Goal: Task Accomplishment & Management: Manage account settings

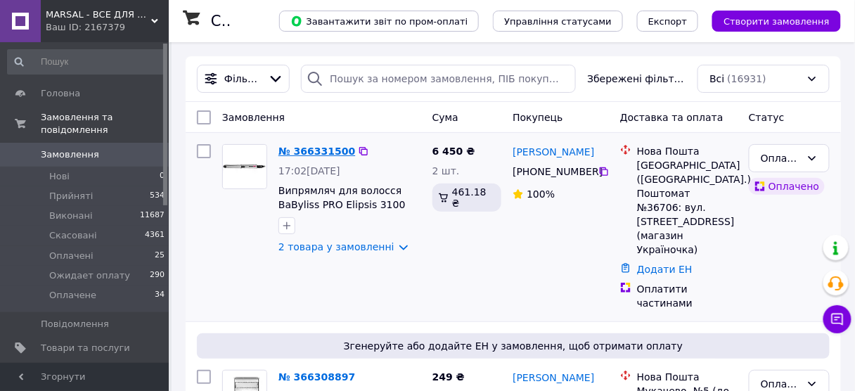
click at [309, 155] on link "№ 366331500" at bounding box center [316, 151] width 77 height 11
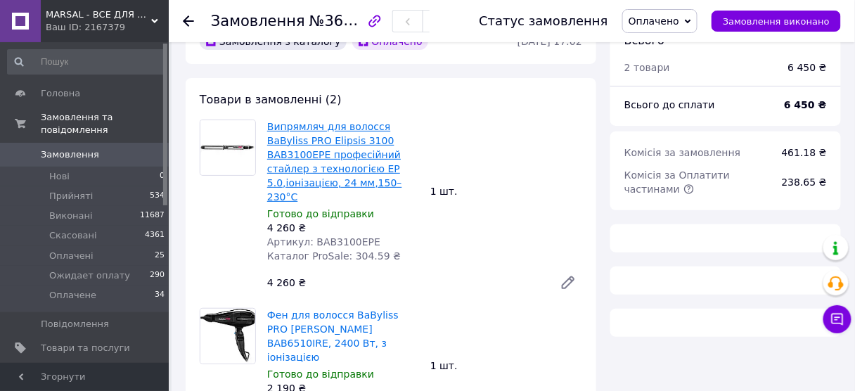
scroll to position [56, 0]
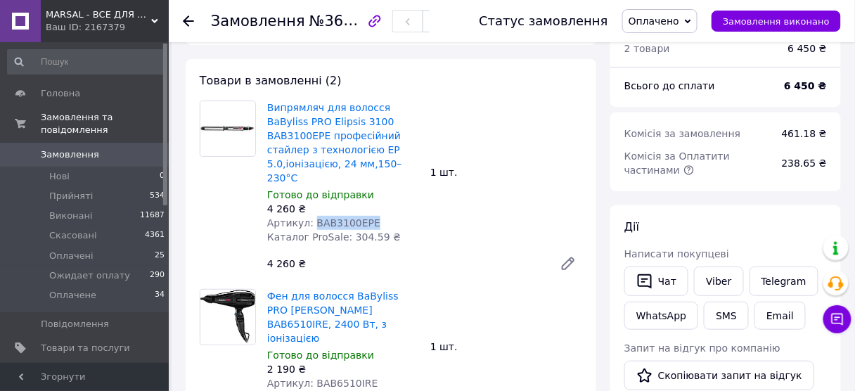
drag, startPoint x: 309, startPoint y: 207, endPoint x: 402, endPoint y: 207, distance: 92.8
click at [402, 216] on div "Артикул: BAB3100EPE" at bounding box center [343, 223] width 152 height 14
copy span "BAB3100EPE"
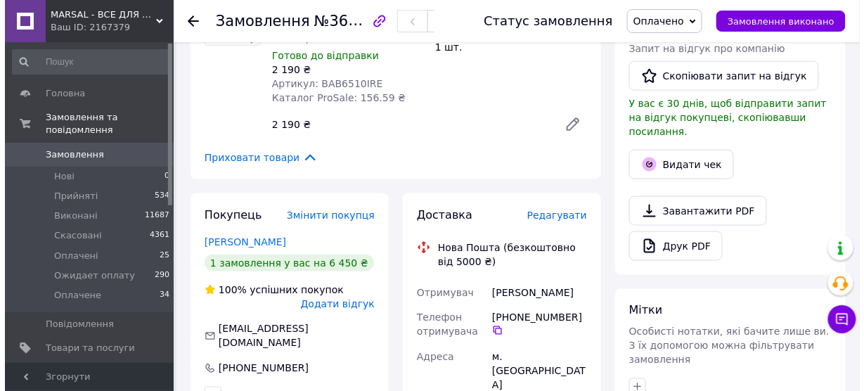
scroll to position [450, 0]
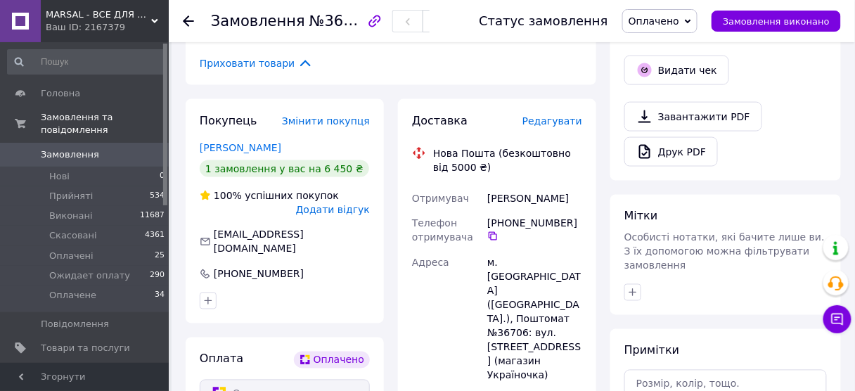
click at [555, 115] on span "Редагувати" at bounding box center [552, 120] width 60 height 11
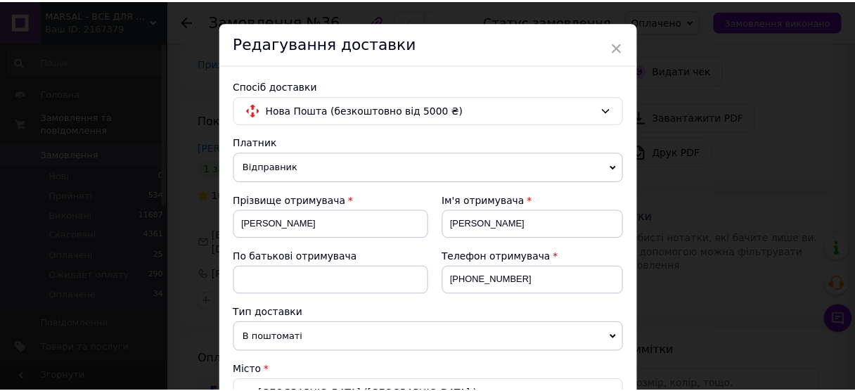
scroll to position [0, 0]
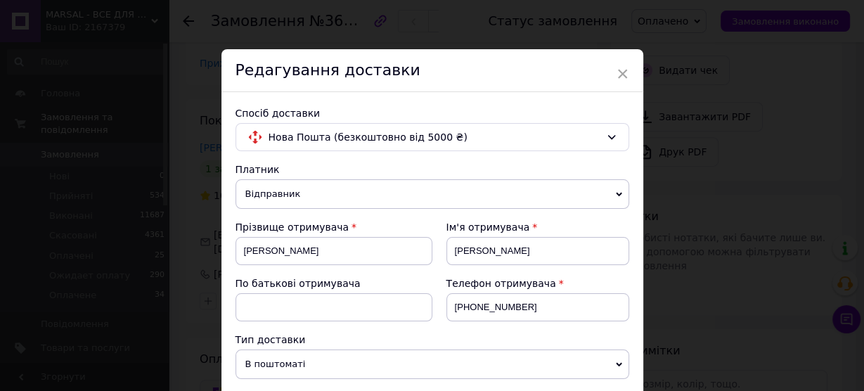
click at [259, 186] on span "Відправник" at bounding box center [433, 194] width 394 height 30
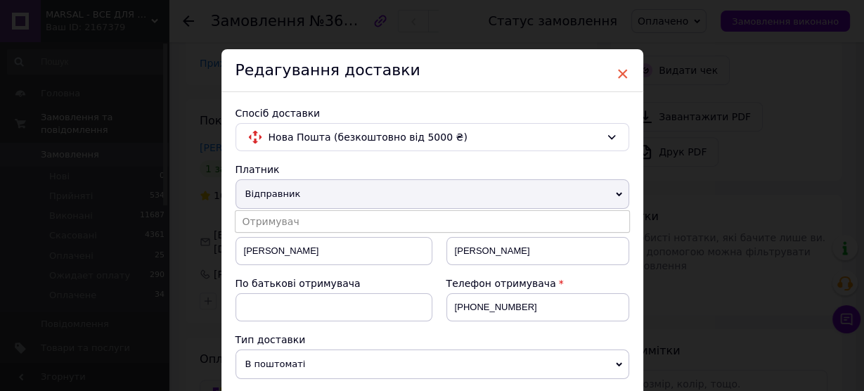
click at [620, 72] on span "×" at bounding box center [623, 74] width 13 height 24
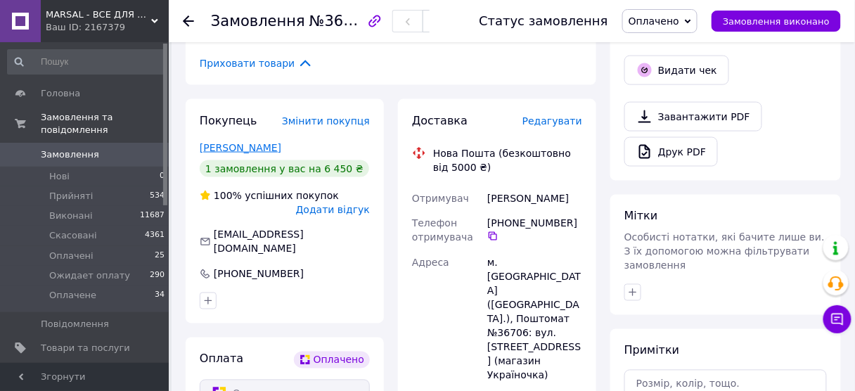
click at [228, 142] on link "[PERSON_NAME]" at bounding box center [241, 147] width 82 height 11
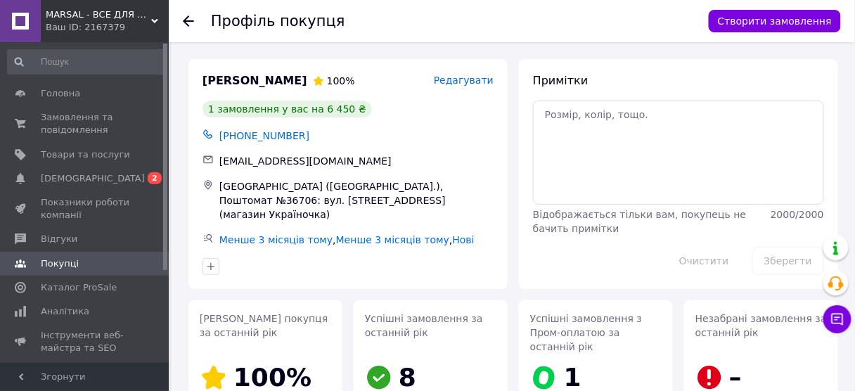
scroll to position [225, 0]
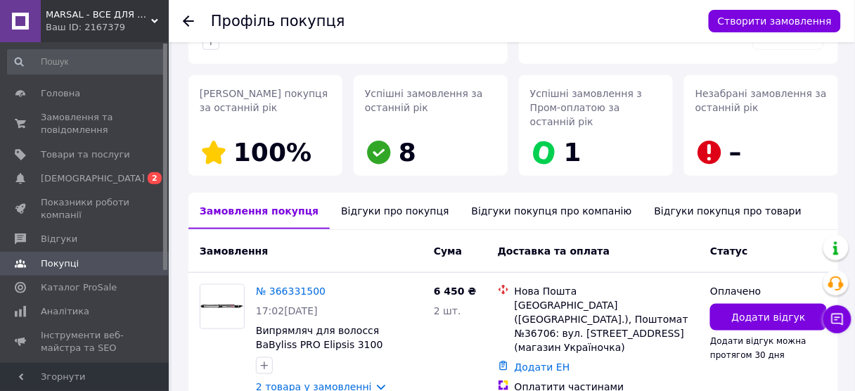
click at [387, 193] on div "Відгуки про покупця" at bounding box center [395, 211] width 130 height 37
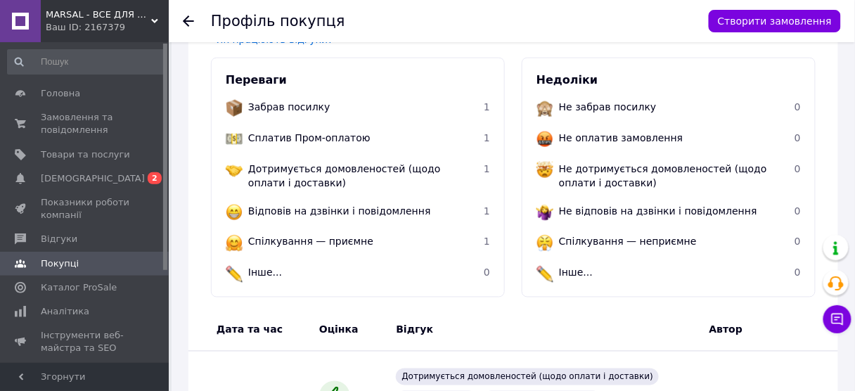
scroll to position [526, 0]
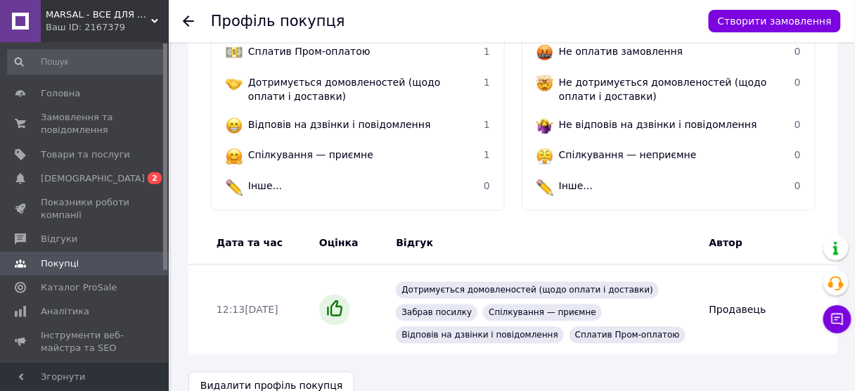
click at [184, 18] on icon at bounding box center [188, 20] width 11 height 11
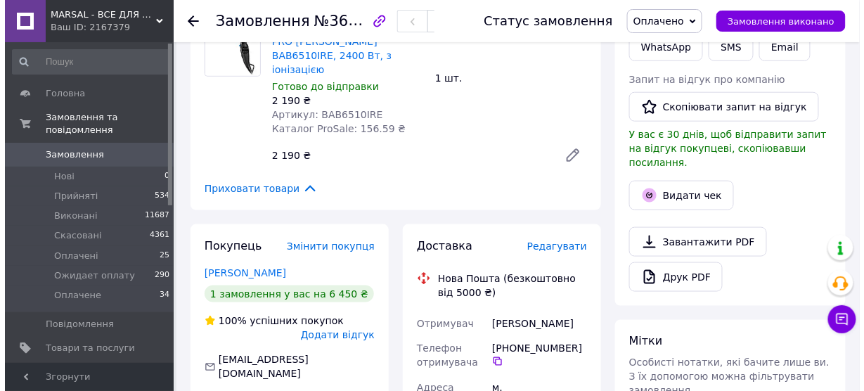
scroll to position [420, 0]
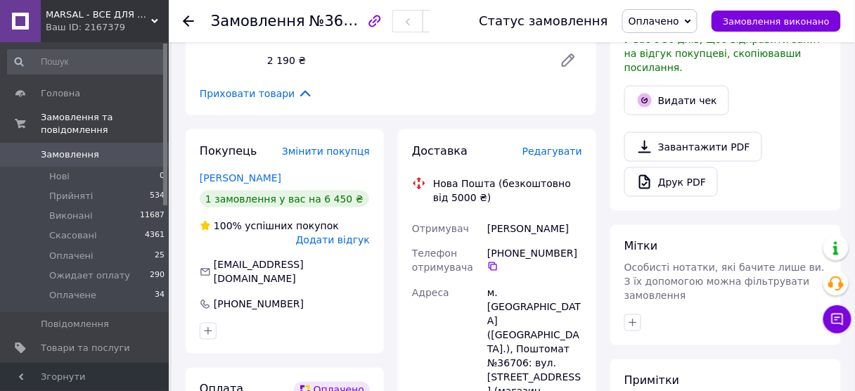
click at [549, 146] on span "Редагувати" at bounding box center [552, 151] width 60 height 11
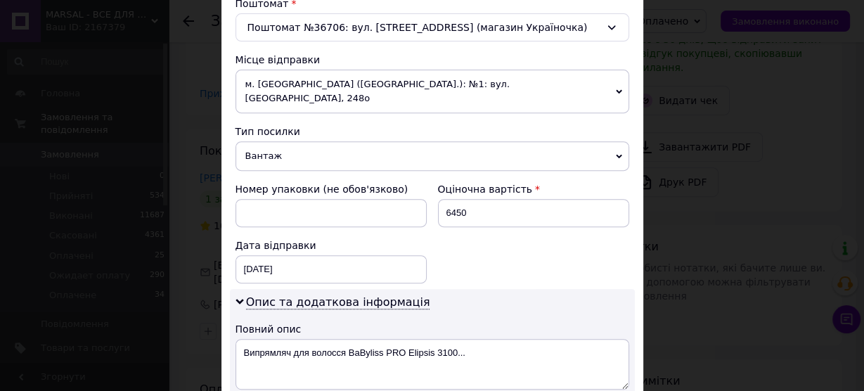
scroll to position [619, 0]
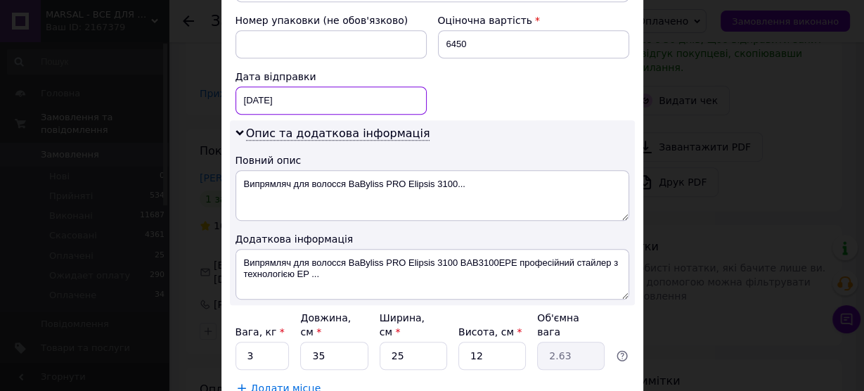
click at [246, 86] on div "[DATE] < 2025 > < Октябрь > Пн Вт Ср Чт Пт Сб Вс 29 30 1 2 3 4 5 6 7 8 9 10 11 …" at bounding box center [331, 100] width 191 height 28
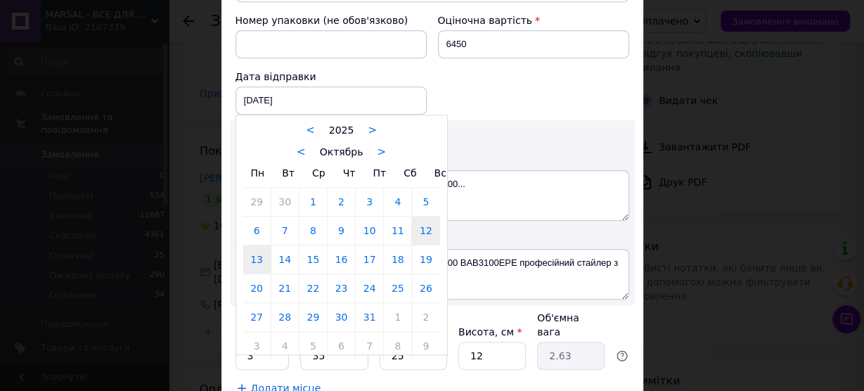
click at [258, 245] on link "13" at bounding box center [256, 259] width 27 height 28
type input "[DATE]"
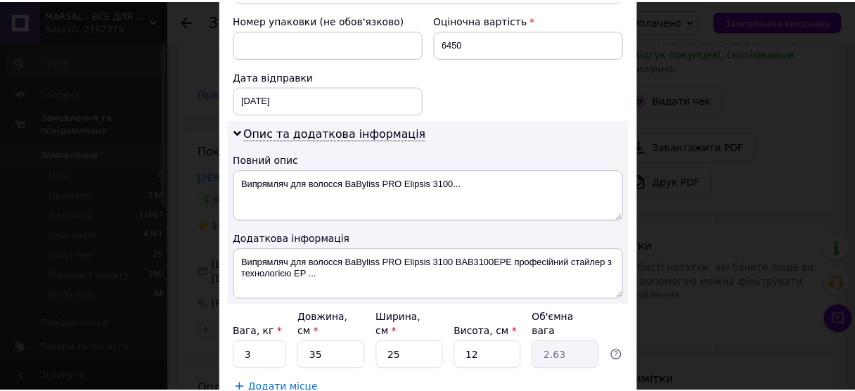
scroll to position [692, 0]
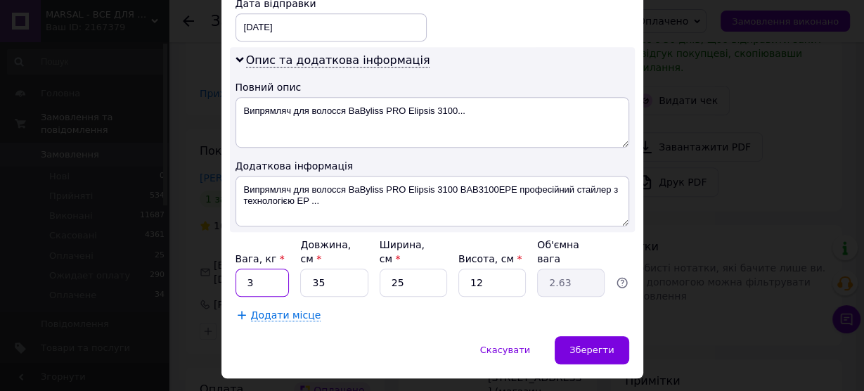
click at [262, 269] on input "3" at bounding box center [263, 283] width 54 height 28
click at [589, 345] on span "Зберегти" at bounding box center [592, 350] width 44 height 11
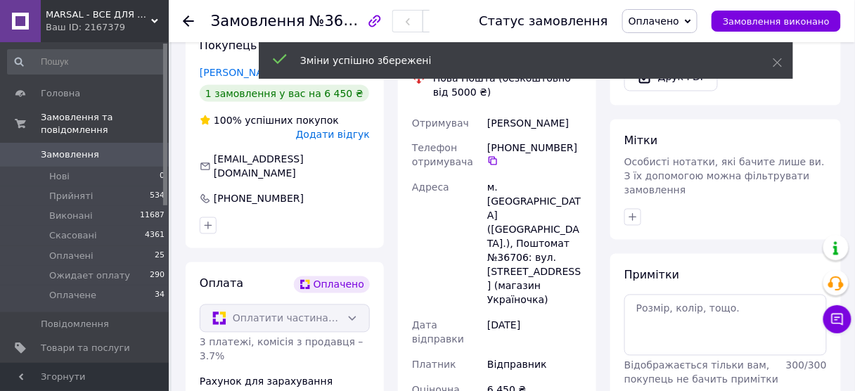
scroll to position [701, 0]
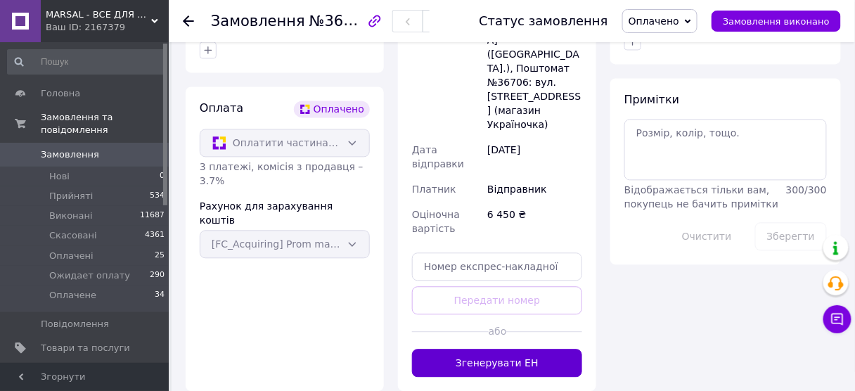
click at [482, 349] on button "Згенерувати ЕН" at bounding box center [497, 363] width 170 height 28
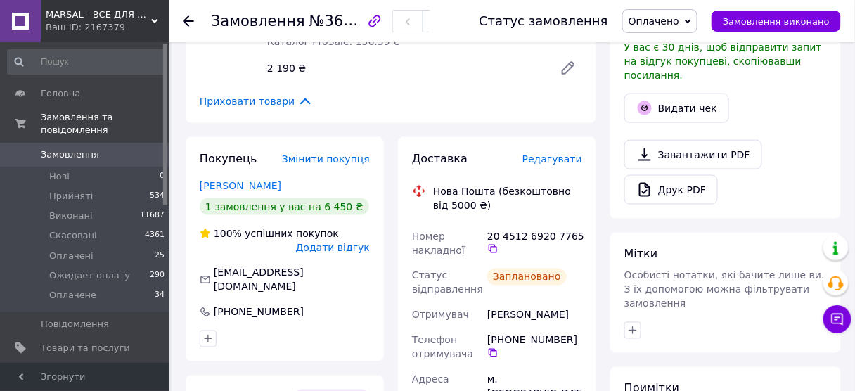
scroll to position [364, 0]
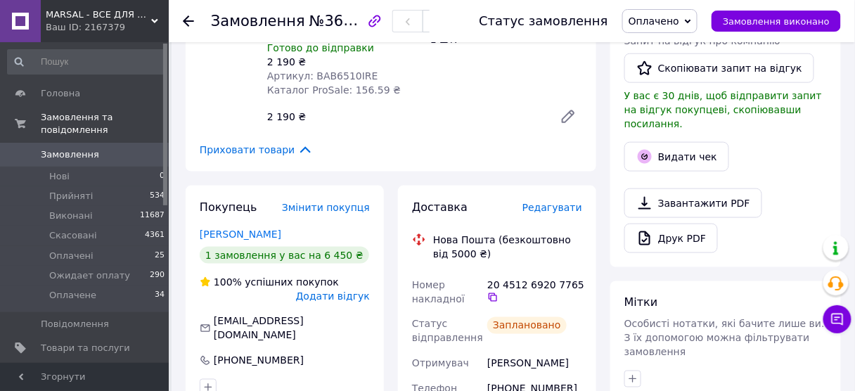
click at [187, 17] on use at bounding box center [188, 20] width 11 height 11
